Goal: Task Accomplishment & Management: Complete application form

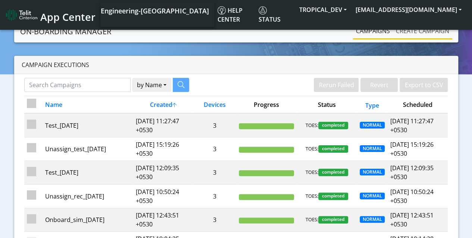
click at [422, 31] on link "Create campaign" at bounding box center [422, 30] width 59 height 15
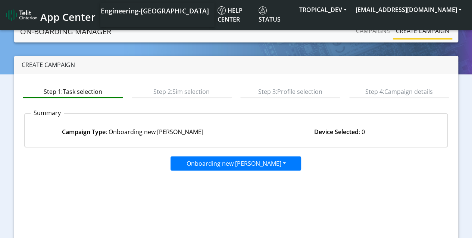
scroll to position [76, 0]
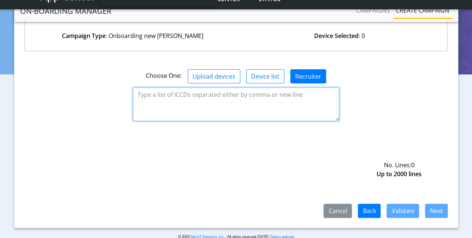
click at [236, 103] on textarea at bounding box center [236, 105] width 206 height 34
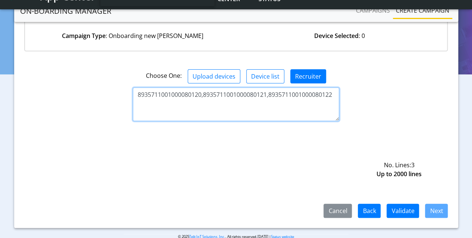
type textarea "8935711001000080120,8935711001000080121,8935711001000080122"
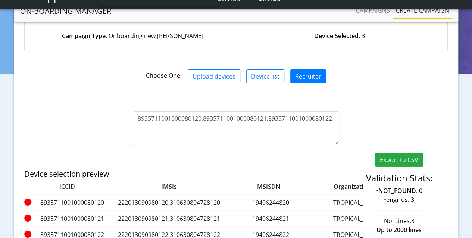
scroll to position [101, 0]
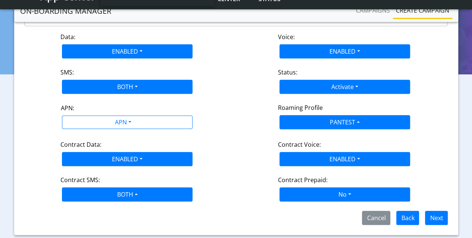
scroll to position [89, 0]
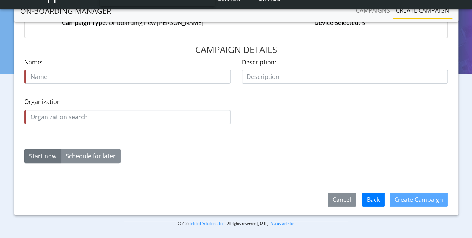
click at [127, 76] on input "text" at bounding box center [127, 77] width 206 height 14
type input "Test_15Sep_1"
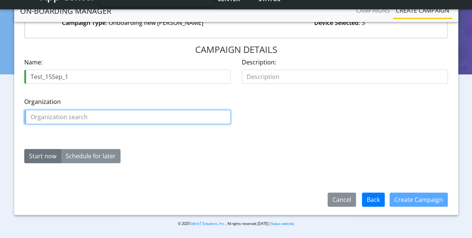
click at [127, 116] on input "text" at bounding box center [127, 117] width 206 height 14
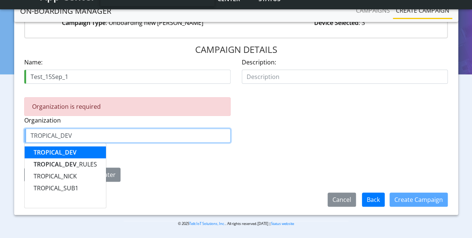
click at [55, 151] on span "TROPICAL_DEV" at bounding box center [55, 152] width 43 height 8
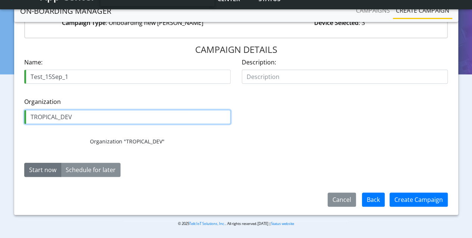
type input "TROPICAL_DEV"
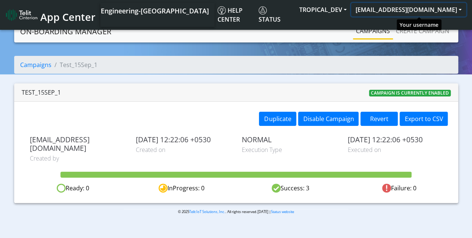
click at [423, 8] on button "[EMAIL_ADDRESS][DOMAIN_NAME]" at bounding box center [408, 9] width 115 height 13
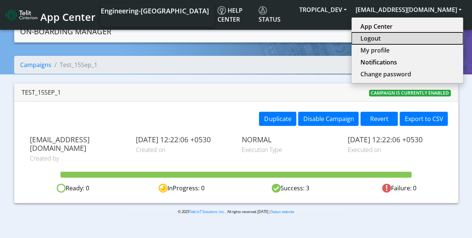
click at [396, 37] on button "Logout" at bounding box center [406, 38] width 111 height 12
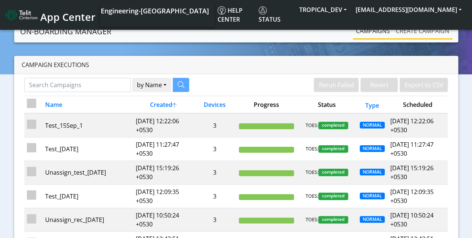
click at [437, 29] on link "Create campaign" at bounding box center [422, 30] width 59 height 15
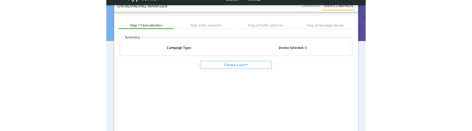
scroll to position [37, 0]
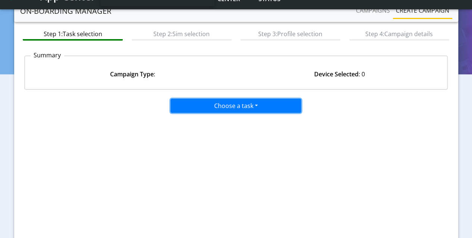
click at [230, 110] on button "Choose a task" at bounding box center [235, 106] width 130 height 14
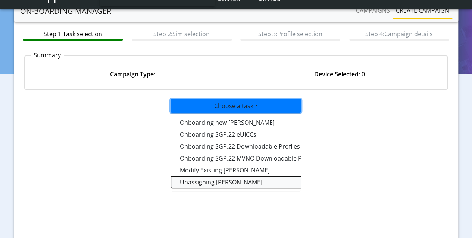
click at [206, 180] on taskunassign-dropdown "Unassigning SIMs" at bounding box center [264, 182] width 186 height 12
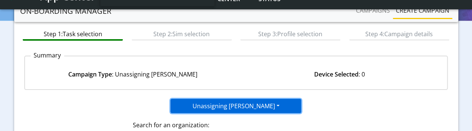
click at [240, 108] on button "Unassigning SIMs" at bounding box center [235, 106] width 130 height 14
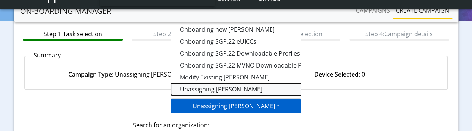
click at [212, 90] on taskunassign-dropdown "Unassigning SIMs" at bounding box center [264, 89] width 186 height 12
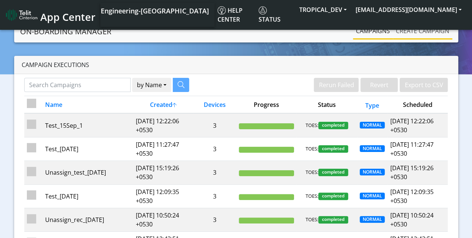
click at [433, 32] on link "Create campaign" at bounding box center [422, 30] width 59 height 15
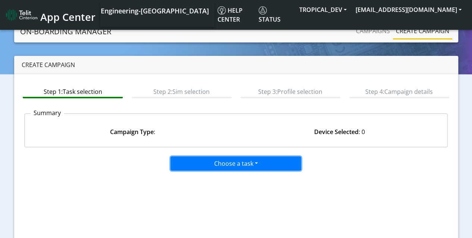
click at [233, 164] on button "Choose a task" at bounding box center [235, 164] width 130 height 14
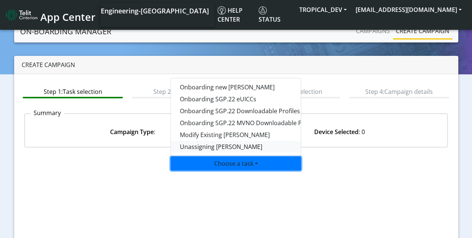
click at [227, 148] on taskunassign-dropdown "Unassigning [PERSON_NAME]" at bounding box center [264, 147] width 186 height 12
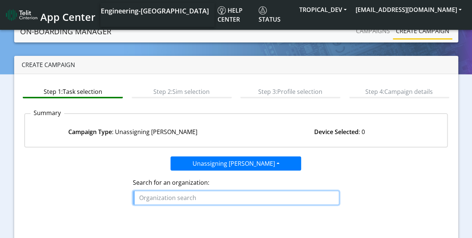
click at [230, 196] on input "text" at bounding box center [236, 198] width 206 height 14
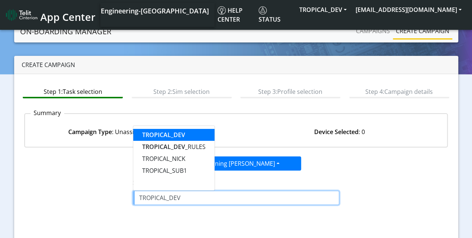
click at [191, 136] on button "TROPICAL_DEV" at bounding box center [173, 135] width 81 height 12
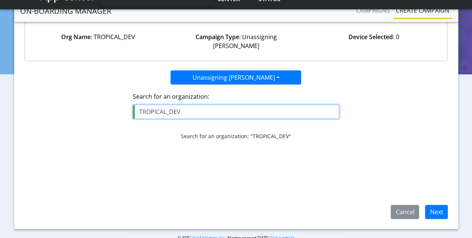
scroll to position [89, 0]
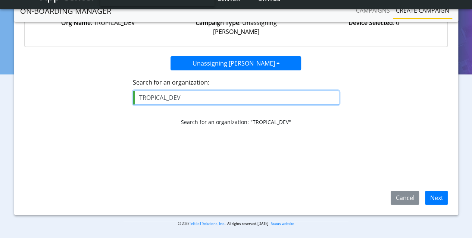
type input "TROPICAL_DEV"
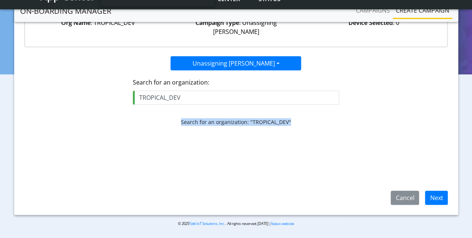
drag, startPoint x: 180, startPoint y: 111, endPoint x: 290, endPoint y: 109, distance: 109.2
click at [290, 118] on pre "Search for an organization: "TROPICAL_DEV"" at bounding box center [236, 122] width 206 height 8
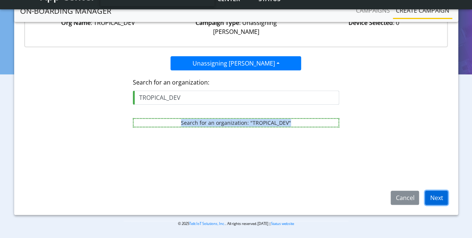
click at [436, 200] on button "Next" at bounding box center [436, 198] width 23 height 14
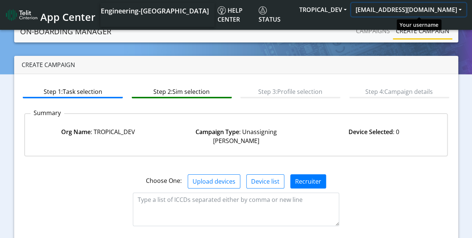
drag, startPoint x: 412, startPoint y: 7, endPoint x: 405, endPoint y: 22, distance: 16.4
click at [412, 7] on button "[EMAIL_ADDRESS][DOMAIN_NAME]" at bounding box center [408, 9] width 115 height 13
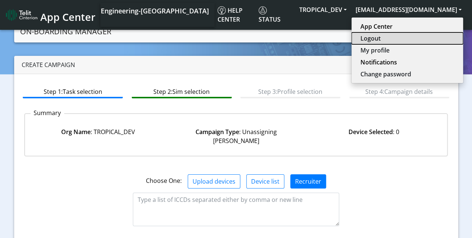
click at [391, 39] on button "Logout" at bounding box center [406, 38] width 111 height 12
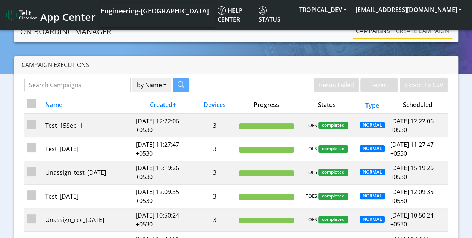
click at [422, 31] on link "Create campaign" at bounding box center [422, 30] width 59 height 15
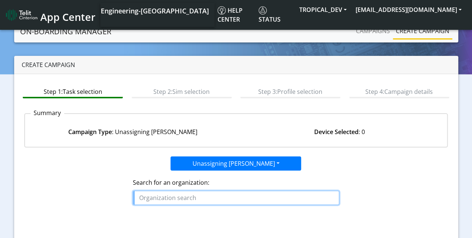
click at [236, 197] on input "text" at bounding box center [236, 198] width 206 height 14
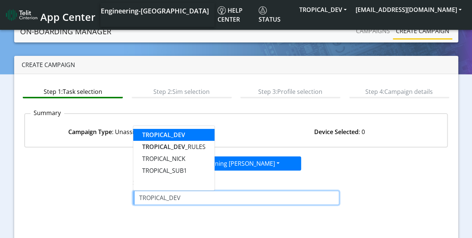
type input "TROPICAL_DEV"
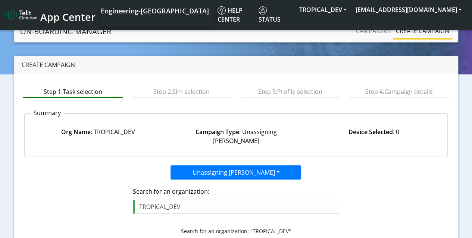
scroll to position [76, 0]
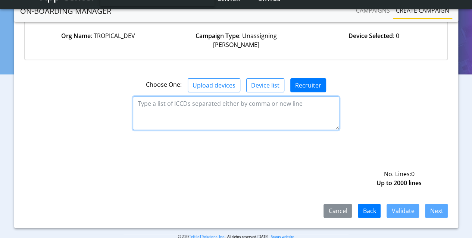
click at [236, 103] on textarea at bounding box center [236, 114] width 206 height 34
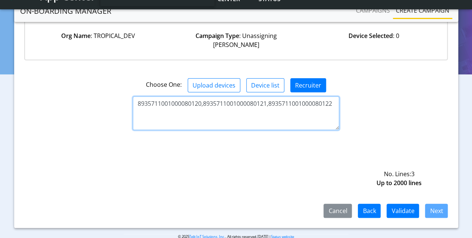
type textarea "8935711001000080120,8935711001000080121,8935711001000080122"
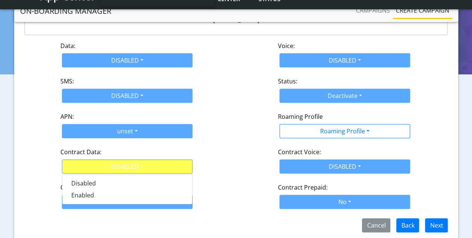
scroll to position [117, 0]
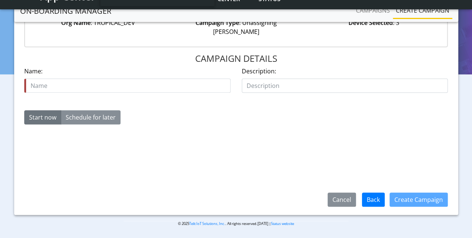
scroll to position [89, 0]
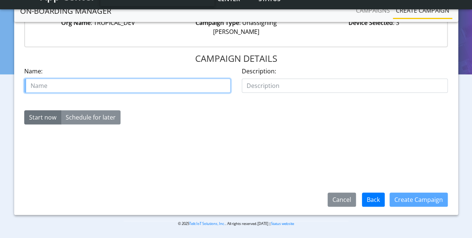
click at [127, 79] on input "text" at bounding box center [127, 86] width 206 height 14
type input "Test_15Sep_2"
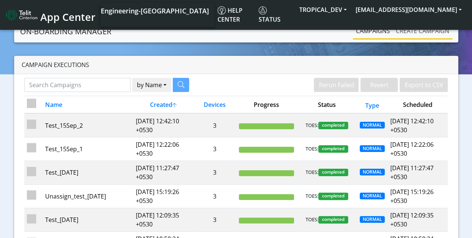
click at [422, 31] on link "Create campaign" at bounding box center [422, 30] width 59 height 15
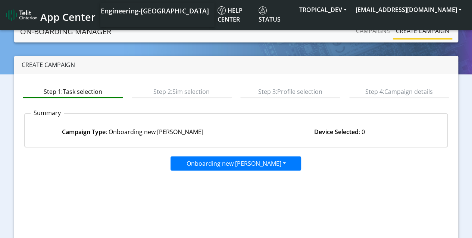
scroll to position [76, 0]
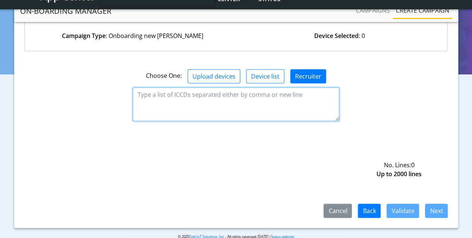
click at [236, 103] on textarea at bounding box center [236, 105] width 206 height 34
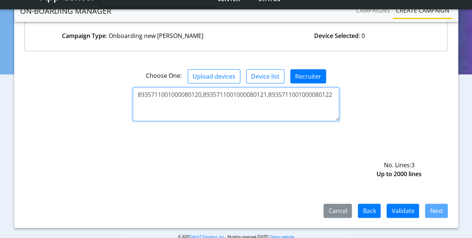
type textarea "8935711001000080120,8935711001000080121,8935711001000080122"
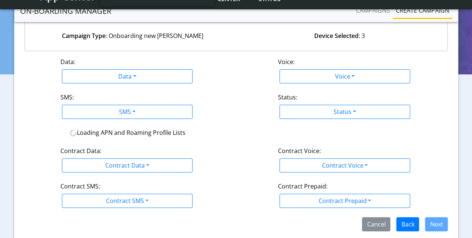
scroll to position [101, 0]
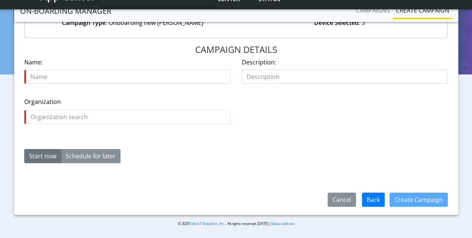
scroll to position [89, 0]
click at [127, 76] on input "text" at bounding box center [127, 77] width 206 height 14
type input "Test_15Sep_3"
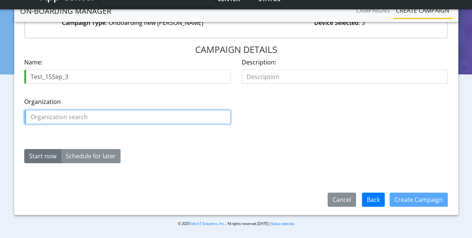
click at [127, 116] on input "text" at bounding box center [127, 117] width 206 height 14
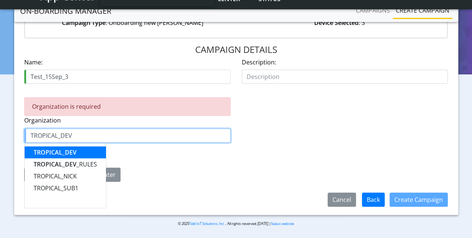
click at [55, 151] on span "TROPICAL_DEV" at bounding box center [55, 152] width 43 height 8
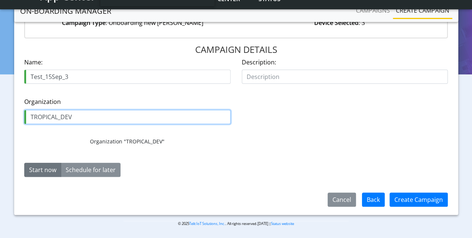
type input "TROPICAL_DEV"
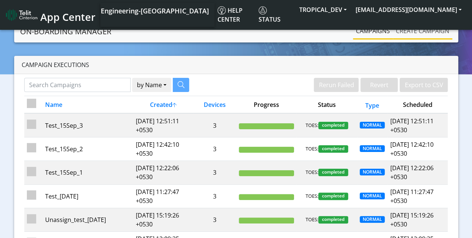
click at [422, 31] on link "Create campaign" at bounding box center [422, 30] width 59 height 15
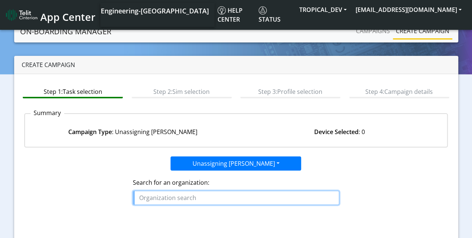
click at [236, 197] on input "text" at bounding box center [236, 198] width 206 height 14
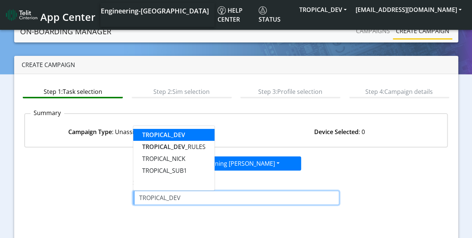
type input "TROPICAL_DEV"
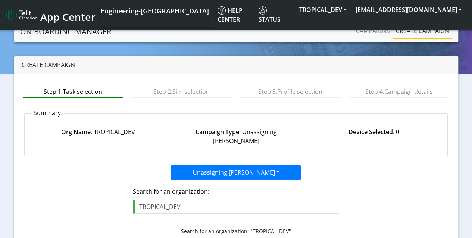
scroll to position [76, 0]
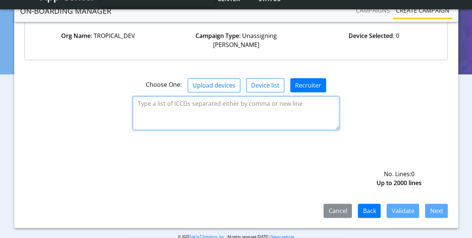
click at [236, 103] on textarea at bounding box center [236, 114] width 206 height 34
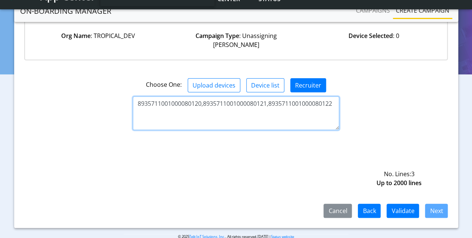
type textarea "8935711001000080120,8935711001000080121,8935711001000080122"
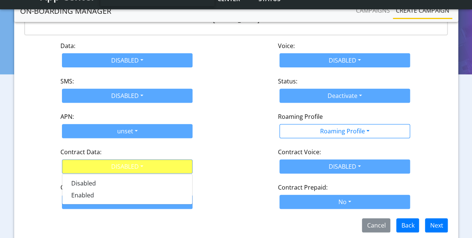
scroll to position [117, 0]
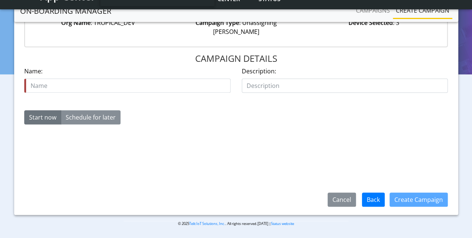
scroll to position [89, 0]
click at [127, 79] on input "text" at bounding box center [127, 86] width 206 height 14
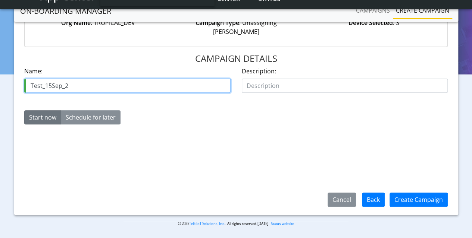
type input "Test_15Sep_2"
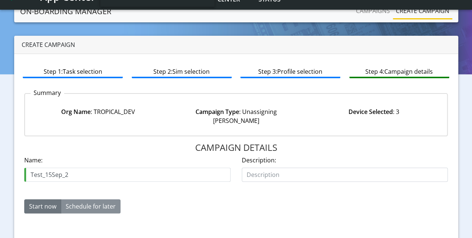
scroll to position [37, 0]
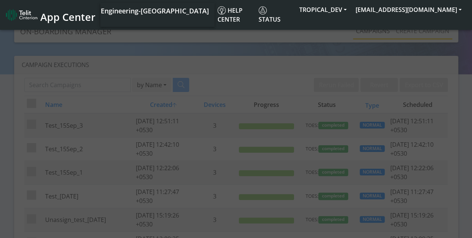
click at [422, 31] on link "Create campaign" at bounding box center [422, 30] width 59 height 15
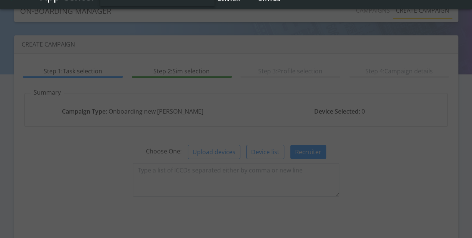
scroll to position [76, 0]
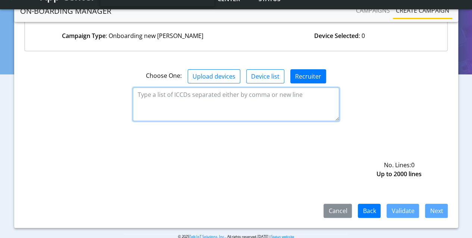
click at [236, 103] on textarea at bounding box center [236, 105] width 206 height 34
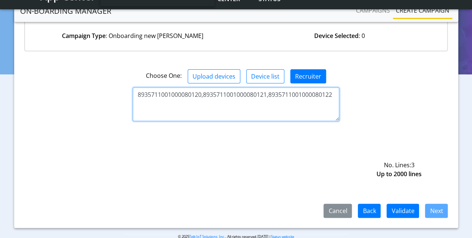
type textarea "8935711001000080120,8935711001000080121,8935711001000080122"
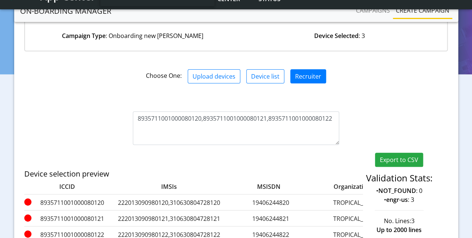
scroll to position [101, 0]
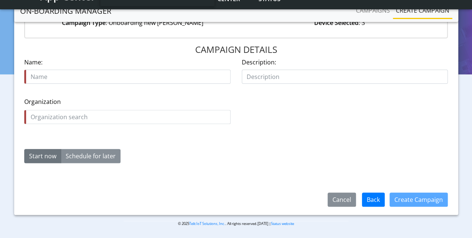
scroll to position [89, 0]
click at [127, 76] on input "text" at bounding box center [127, 77] width 206 height 14
type input "Test_15Sep_4"
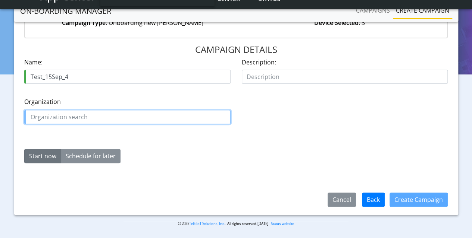
click at [127, 116] on input "text" at bounding box center [127, 117] width 206 height 14
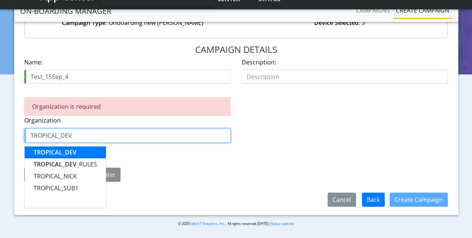
click at [55, 151] on span "TROPICAL_DEV" at bounding box center [55, 152] width 43 height 8
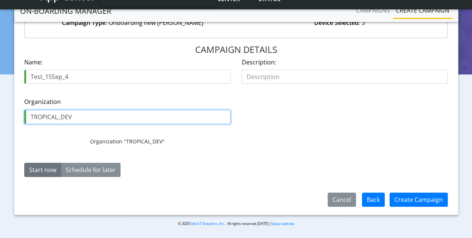
type input "TROPICAL_DEV"
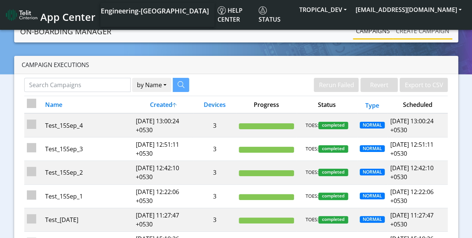
click at [422, 31] on link "Create campaign" at bounding box center [422, 30] width 59 height 15
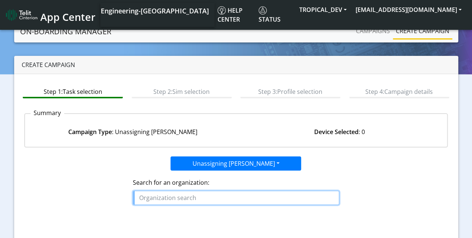
click at [236, 197] on input "text" at bounding box center [236, 198] width 206 height 14
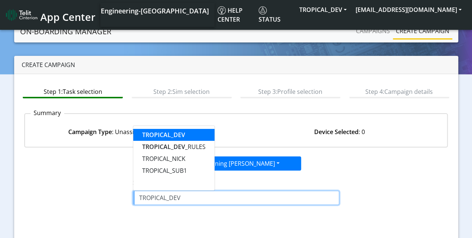
type input "TROPICAL_DEV"
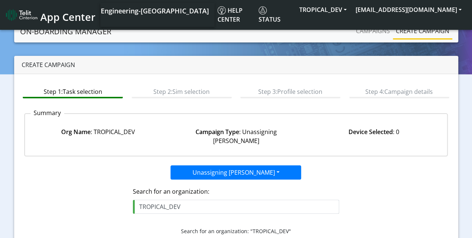
scroll to position [76, 0]
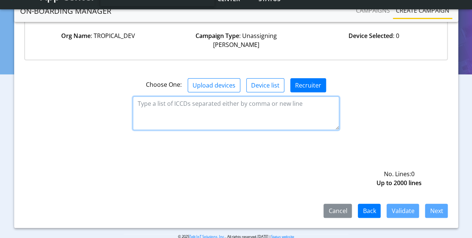
click at [236, 103] on textarea at bounding box center [236, 114] width 206 height 34
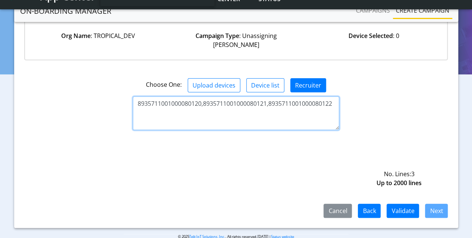
type textarea "8935711001000080120,8935711001000080121,8935711001000080122"
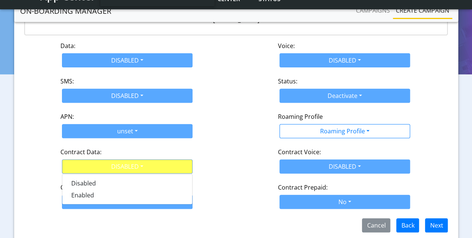
scroll to position [117, 0]
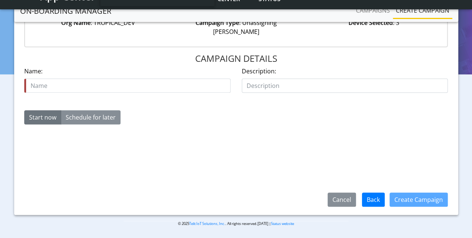
scroll to position [89, 0]
click at [127, 79] on input "text" at bounding box center [127, 86] width 206 height 14
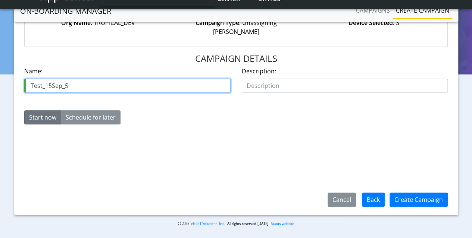
type input "Test_15Sep_5"
